Goal: Task Accomplishment & Management: Manage account settings

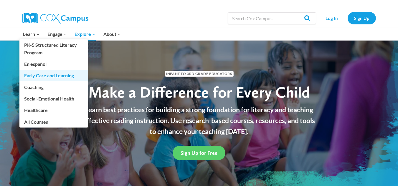
click at [58, 78] on link "Early Care and Learning" at bounding box center [53, 75] width 69 height 11
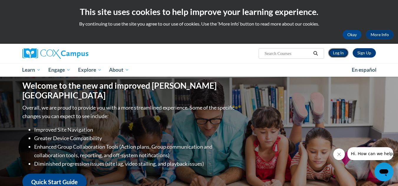
click at [340, 51] on link "Log In" at bounding box center [338, 52] width 20 height 9
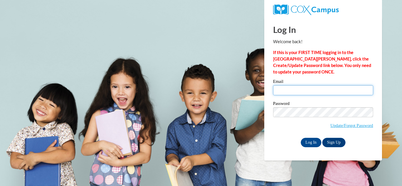
click at [316, 93] on input "Email" at bounding box center [323, 90] width 100 height 10
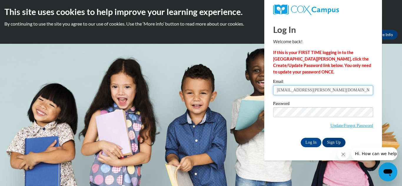
type input "mmcminn@spanola.net"
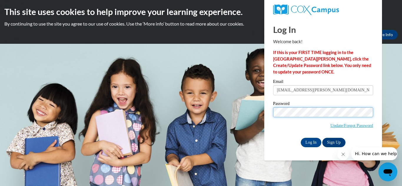
click at [301, 138] on input "Log In" at bounding box center [311, 142] width 21 height 9
